Goal: Find specific page/section: Find specific page/section

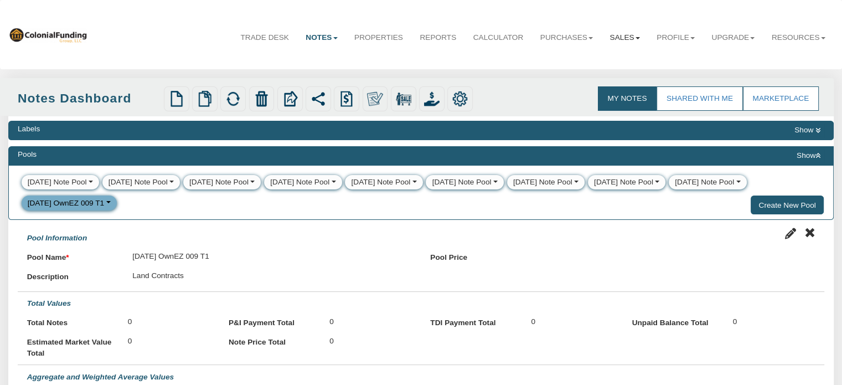
click at [625, 37] on link "Sales" at bounding box center [624, 38] width 47 height 28
click at [566, 64] on link "Offers" at bounding box center [598, 62] width 97 height 14
